Goal: Task Accomplishment & Management: Manage account settings

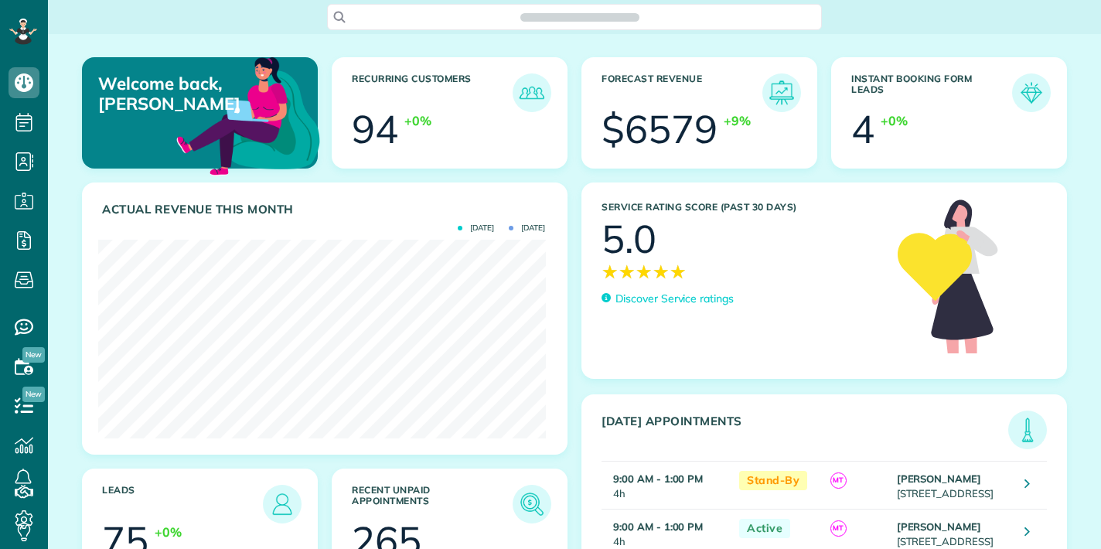
scroll to position [199, 447]
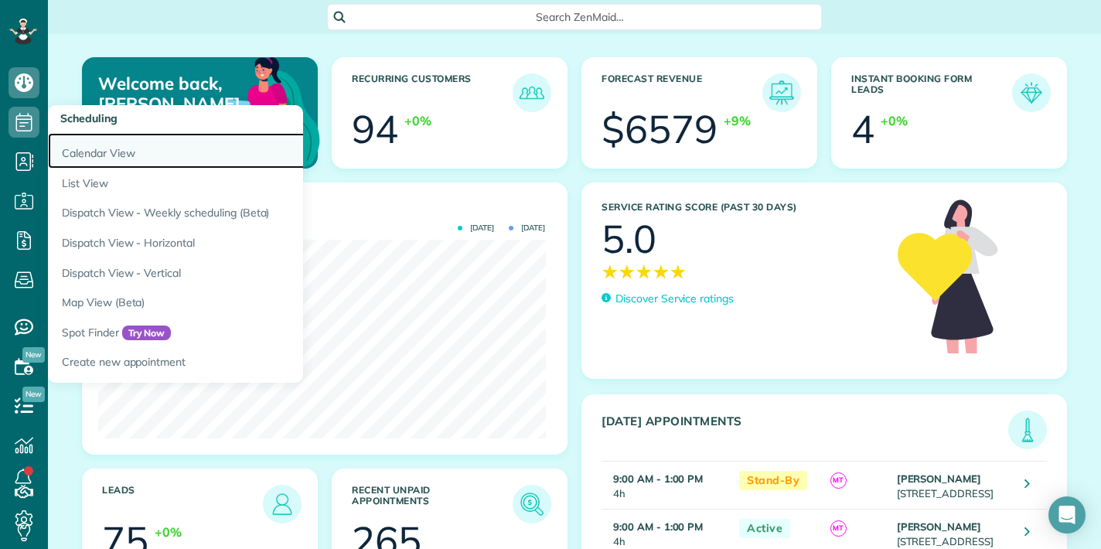
click at [84, 150] on link "Calendar View" at bounding box center [241, 151] width 387 height 36
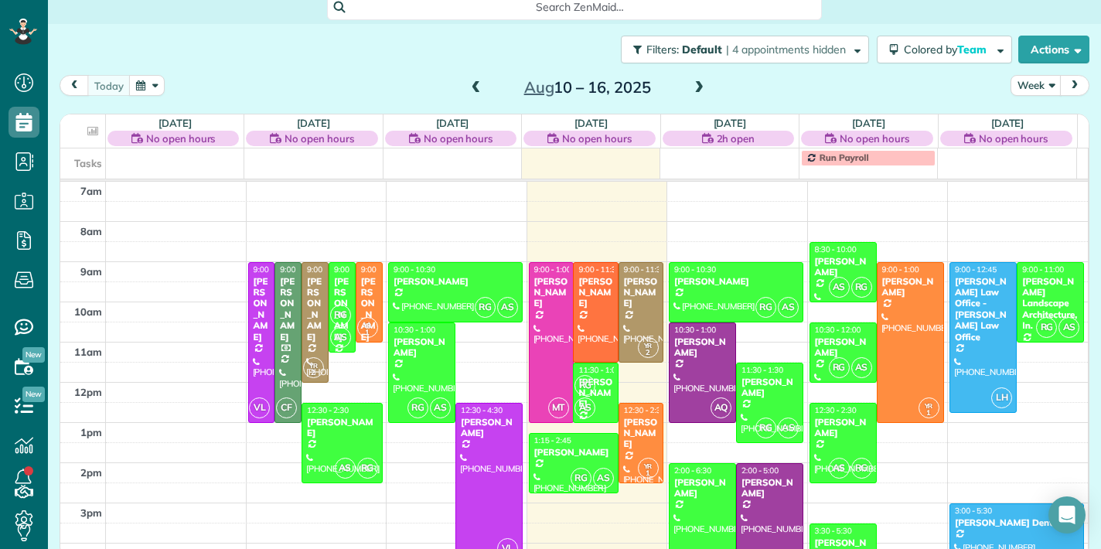
scroll to position [12, 0]
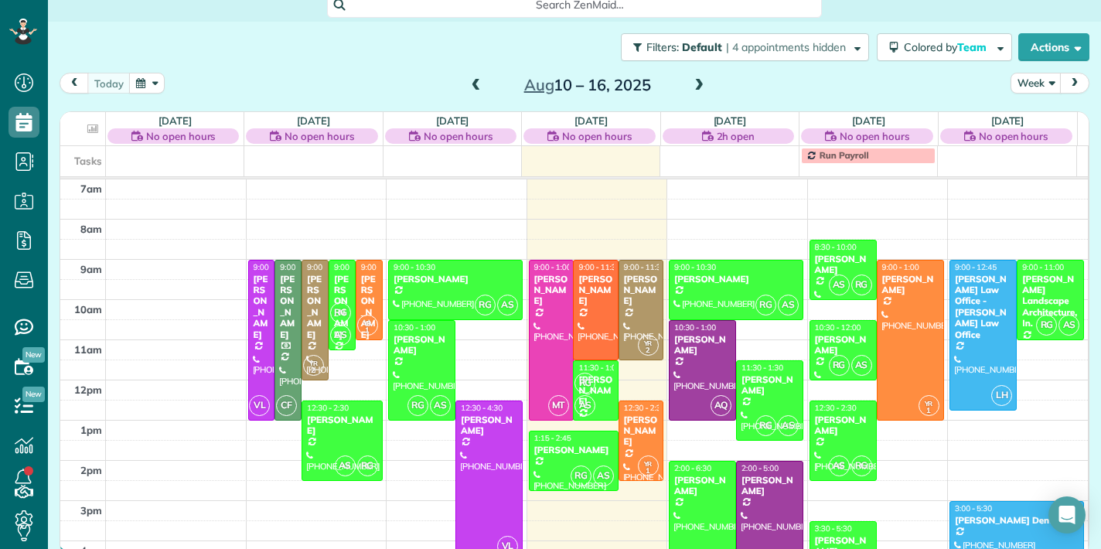
click at [694, 85] on span at bounding box center [699, 86] width 17 height 14
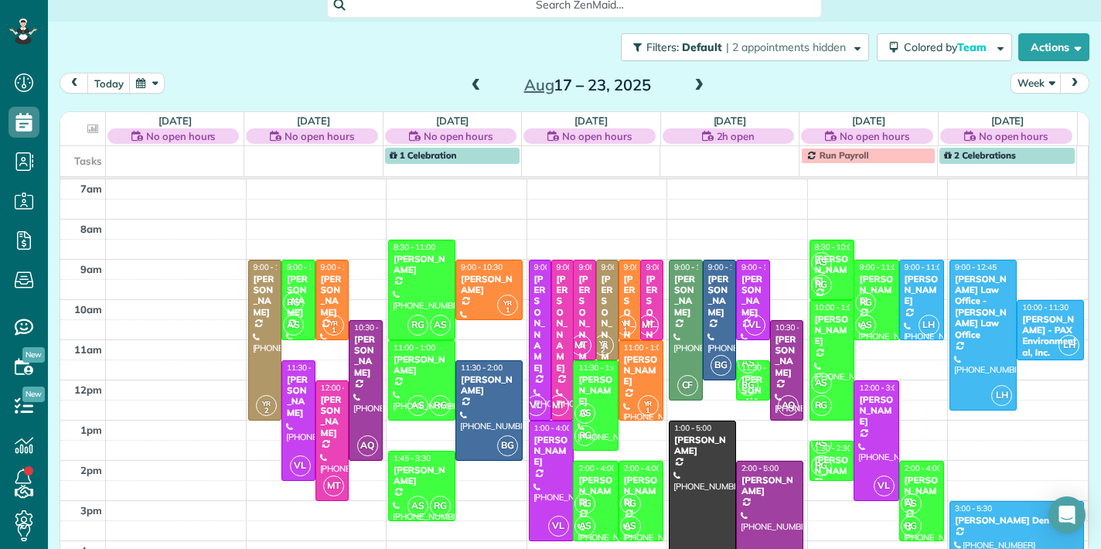
click at [694, 85] on span at bounding box center [699, 86] width 17 height 14
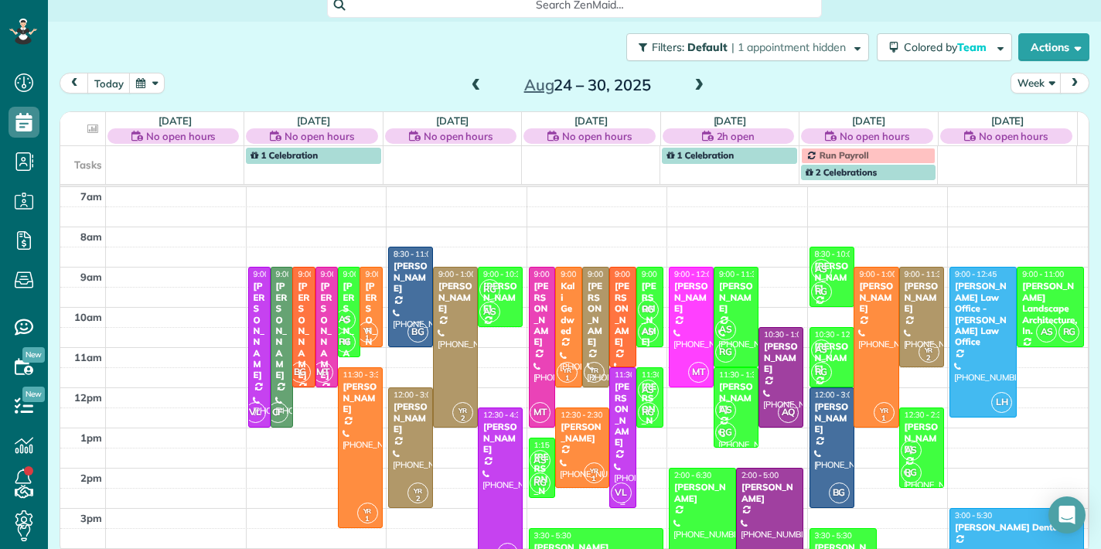
click at [614, 417] on div "Melanie Hallim" at bounding box center [623, 414] width 18 height 67
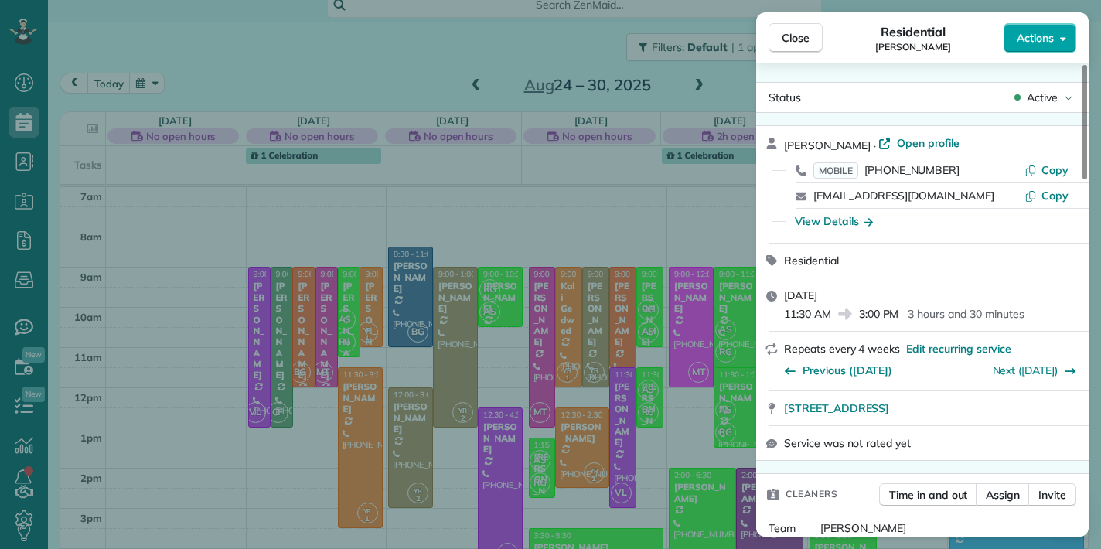
click at [1031, 41] on span "Actions" at bounding box center [1035, 37] width 37 height 15
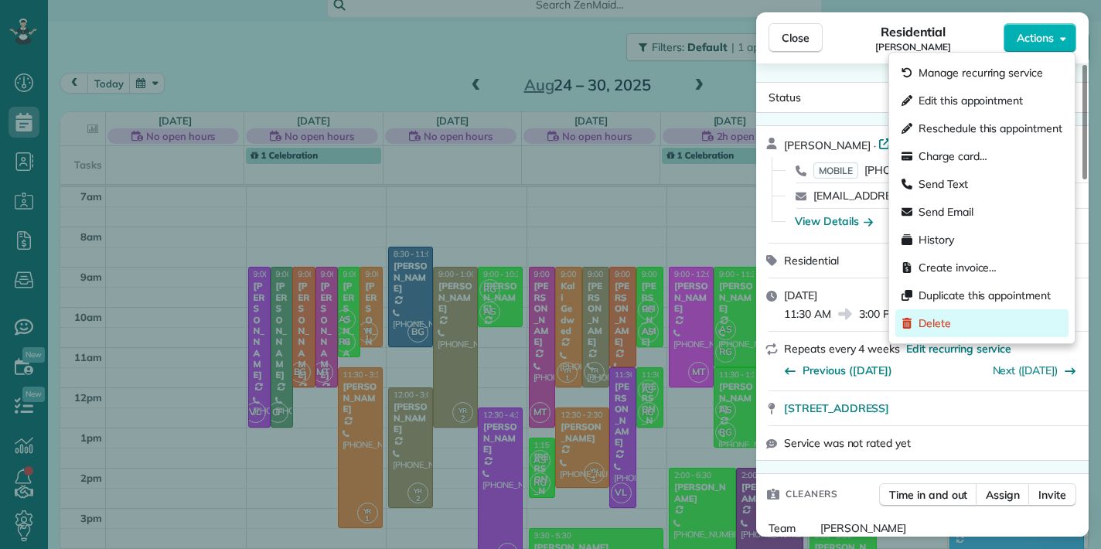
click at [937, 319] on span "Delete" at bounding box center [935, 323] width 32 height 15
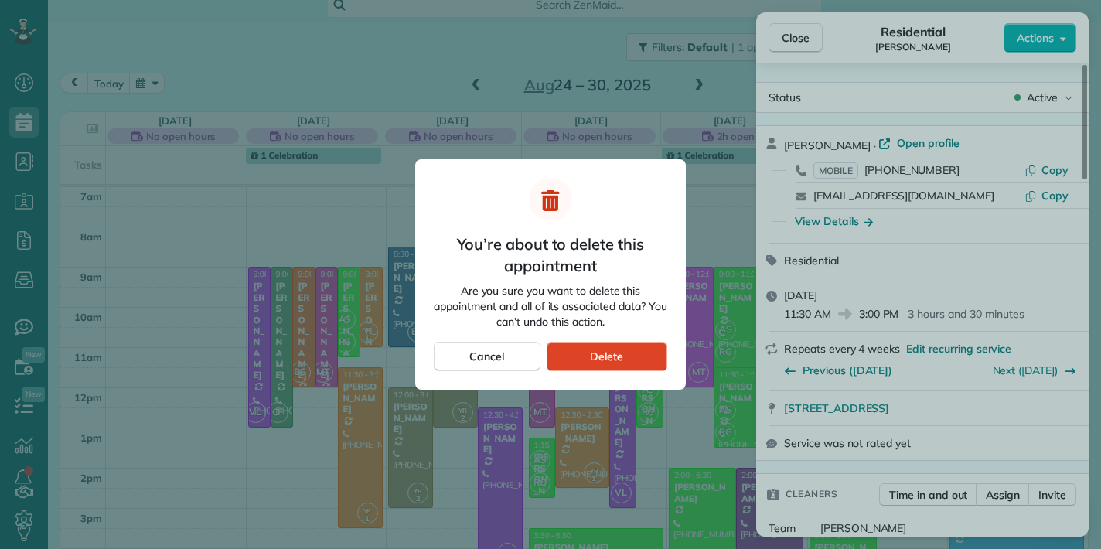
click at [606, 354] on span "Delete" at bounding box center [606, 356] width 33 height 15
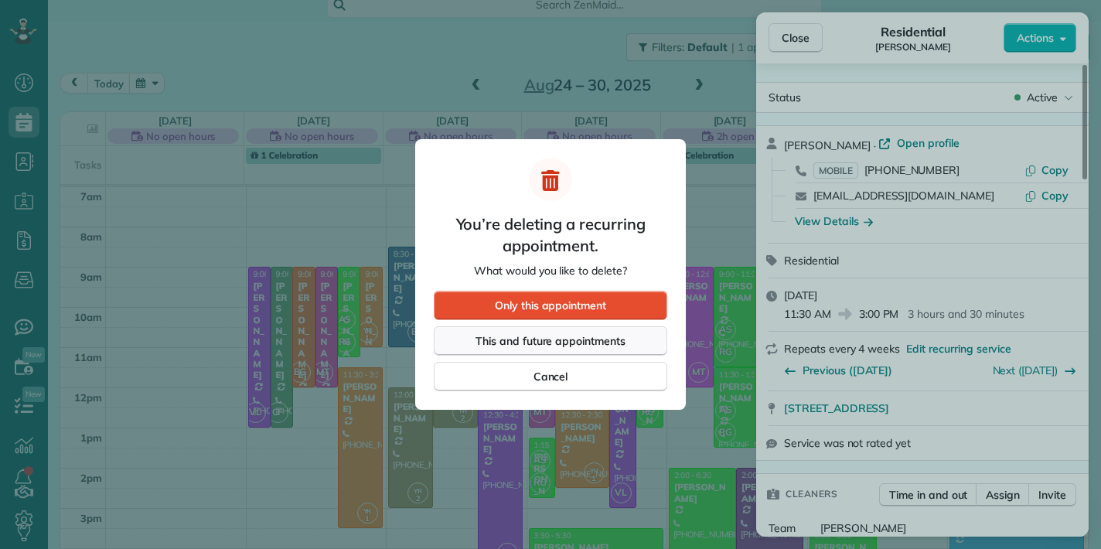
click at [555, 336] on span "This and future appointments" at bounding box center [551, 340] width 150 height 15
